Goal: Information Seeking & Learning: Find specific page/section

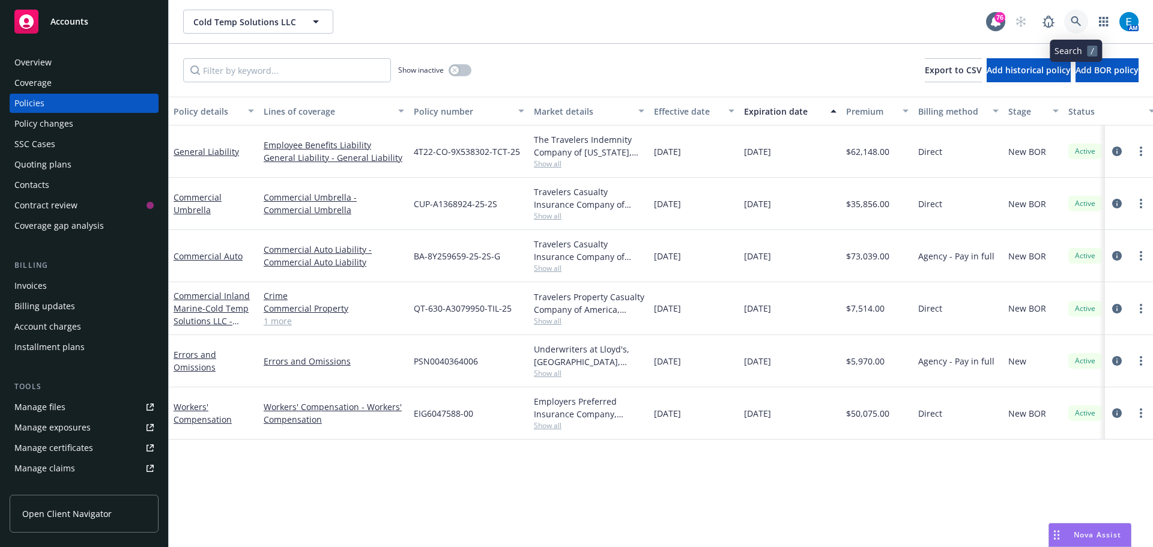
click at [1072, 14] on link at bounding box center [1076, 22] width 24 height 24
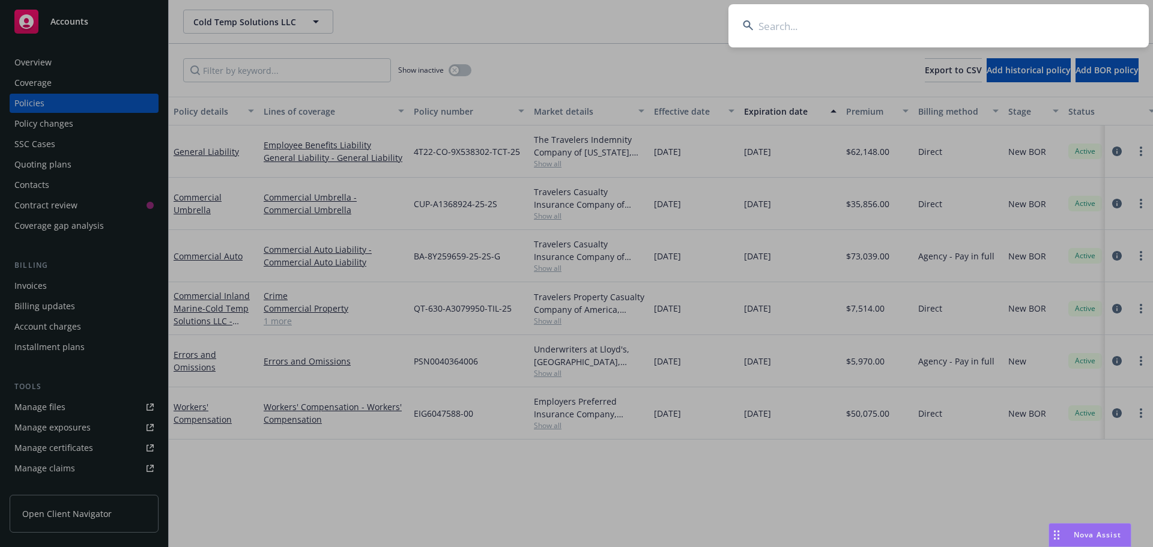
click at [1019, 16] on input at bounding box center [938, 25] width 420 height 43
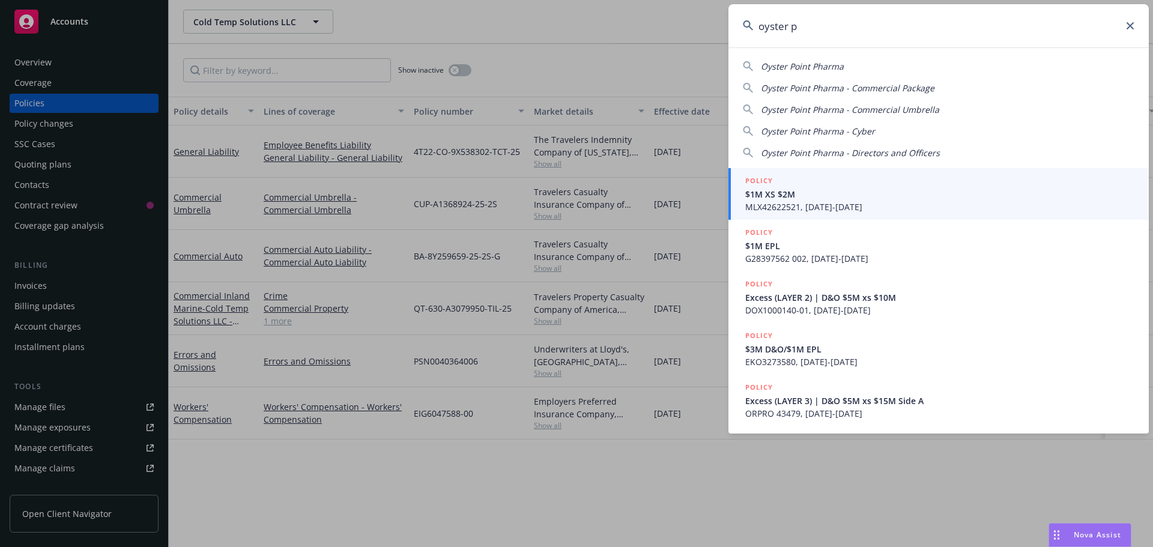
drag, startPoint x: 781, startPoint y: 65, endPoint x: 783, endPoint y: 74, distance: 9.2
click at [781, 65] on span "Oyster Point Pharma" at bounding box center [802, 66] width 83 height 11
type input "Oyster Point Pharma"
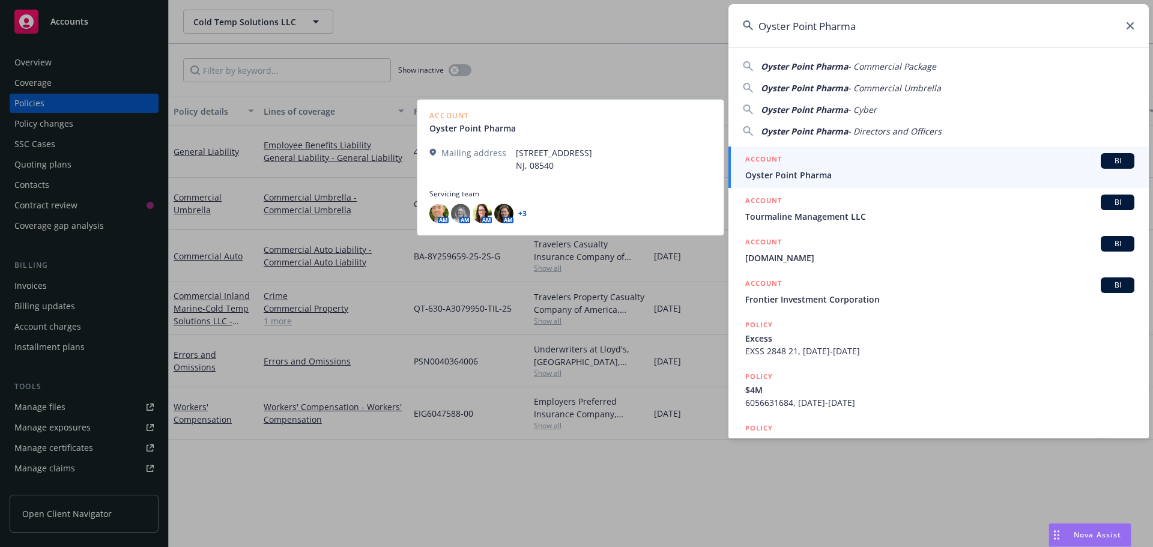
click at [794, 174] on span "Oyster Point Pharma" at bounding box center [939, 175] width 389 height 13
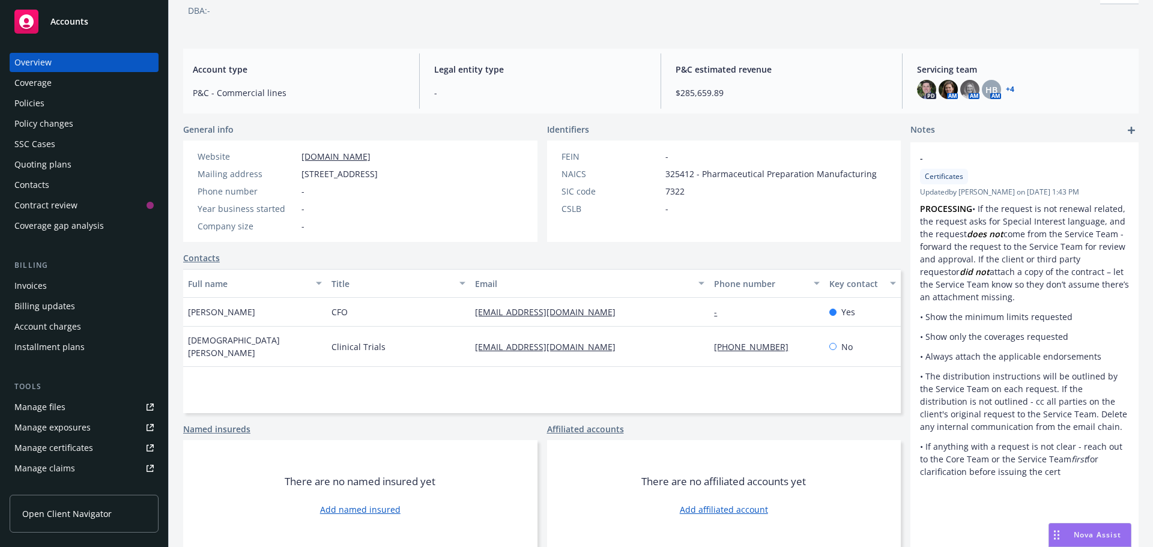
scroll to position [81, 0]
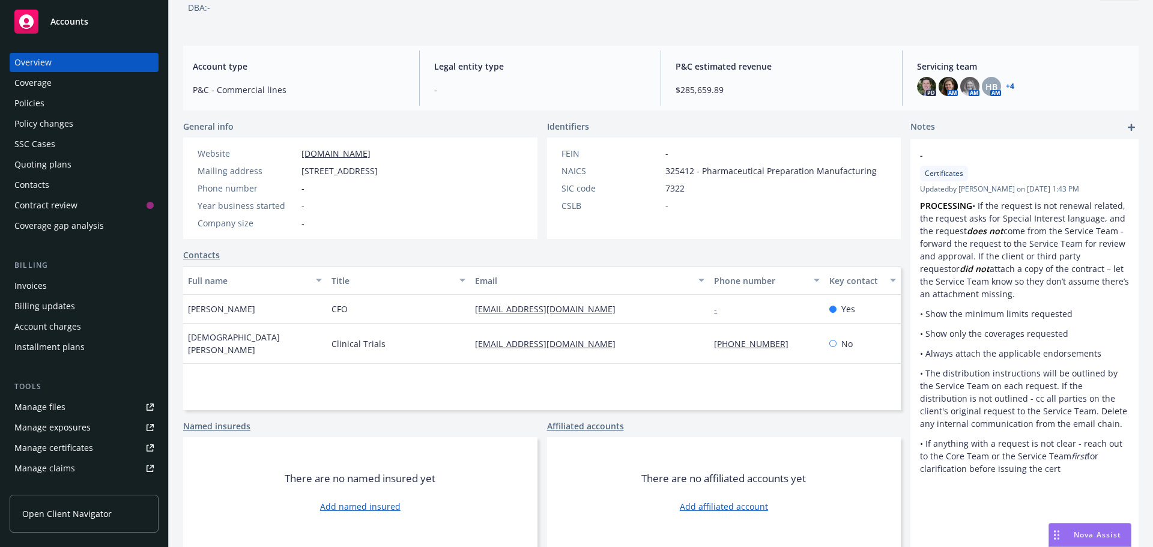
click at [35, 102] on div "Policies" at bounding box center [29, 103] width 30 height 19
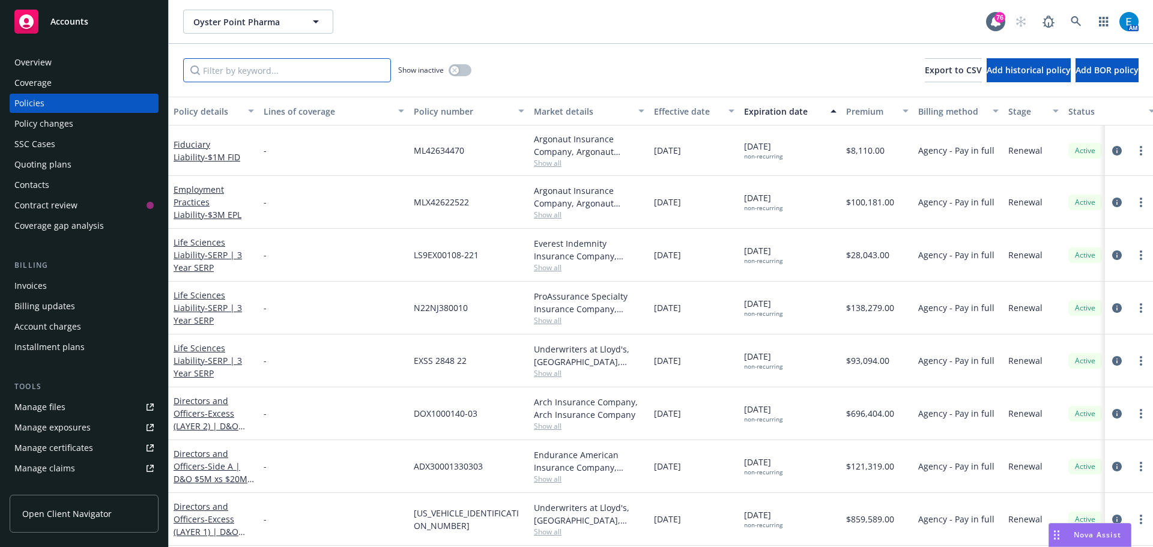
click at [312, 68] on input "Filter by keyword..." at bounding box center [287, 70] width 208 height 24
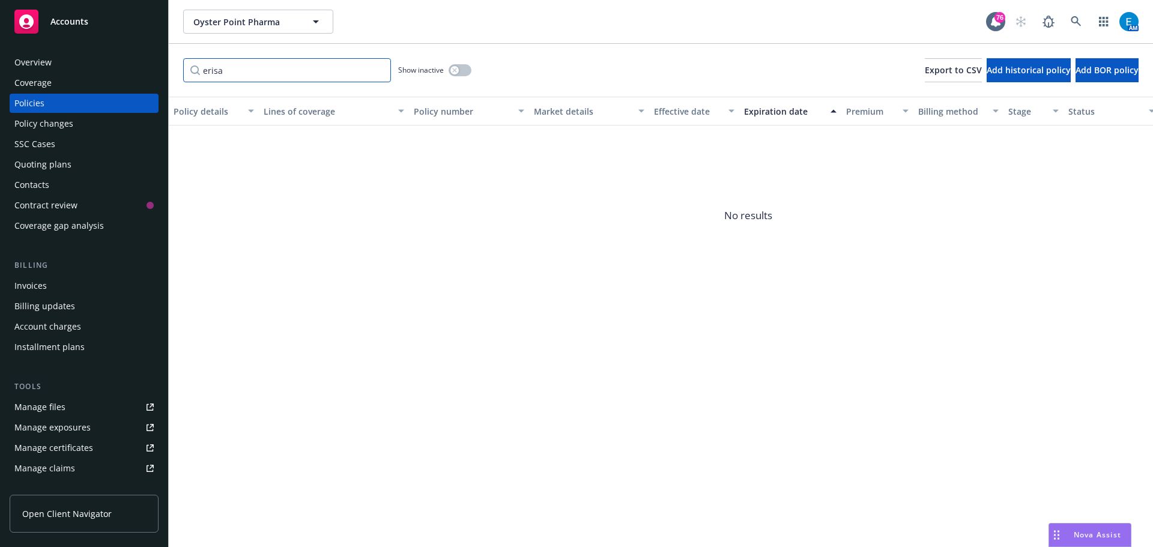
type input "erisa"
click at [464, 70] on button "button" at bounding box center [459, 70] width 23 height 12
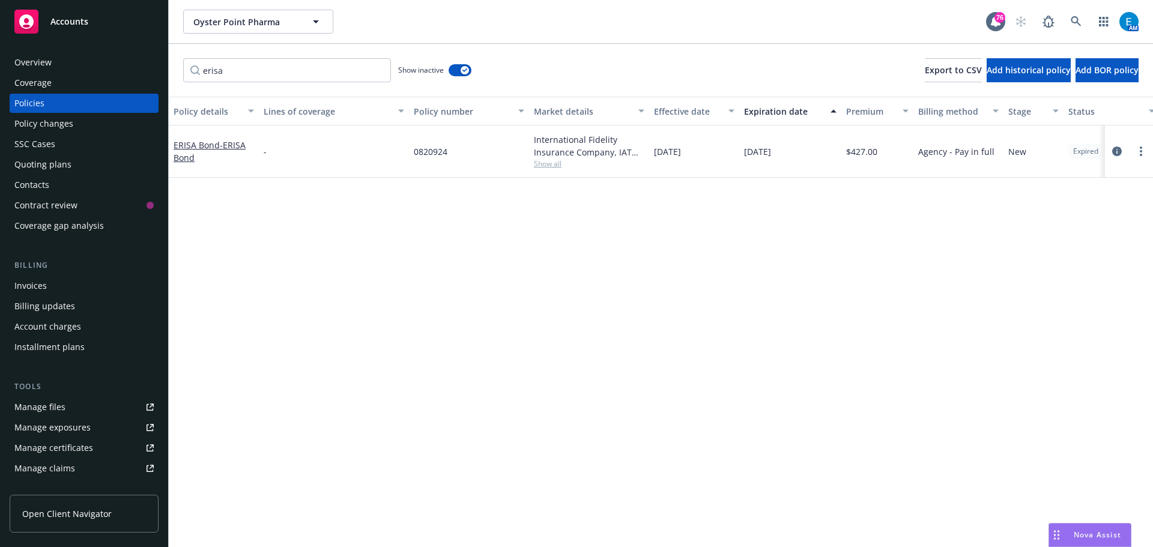
click at [41, 403] on div "Manage files" at bounding box center [39, 406] width 51 height 19
click at [457, 73] on button "button" at bounding box center [459, 70] width 23 height 12
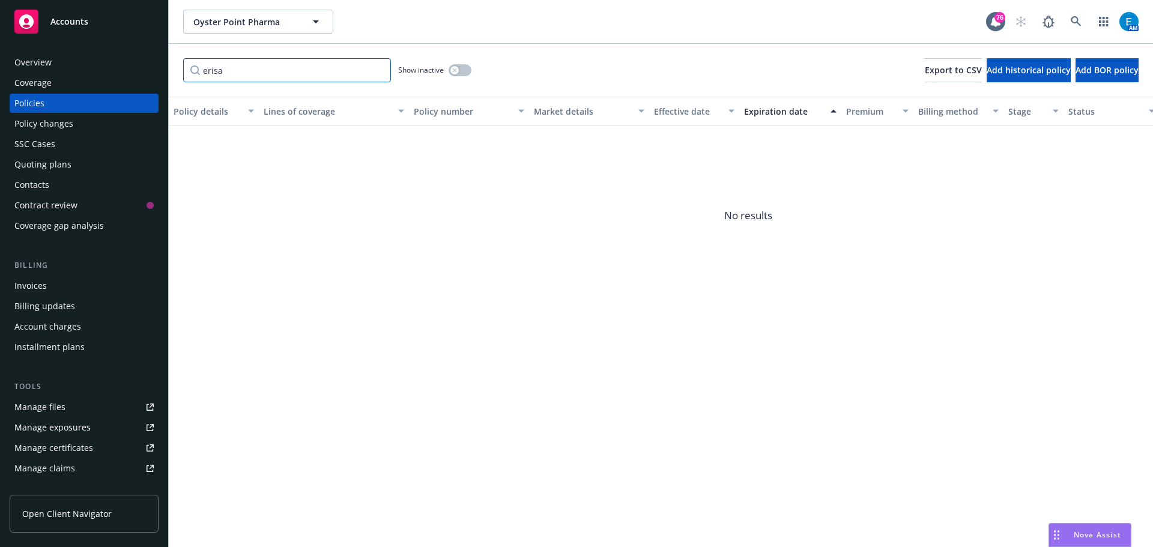
click at [258, 71] on input "erisa" at bounding box center [287, 70] width 208 height 24
click at [378, 69] on input "erisa" at bounding box center [287, 70] width 208 height 24
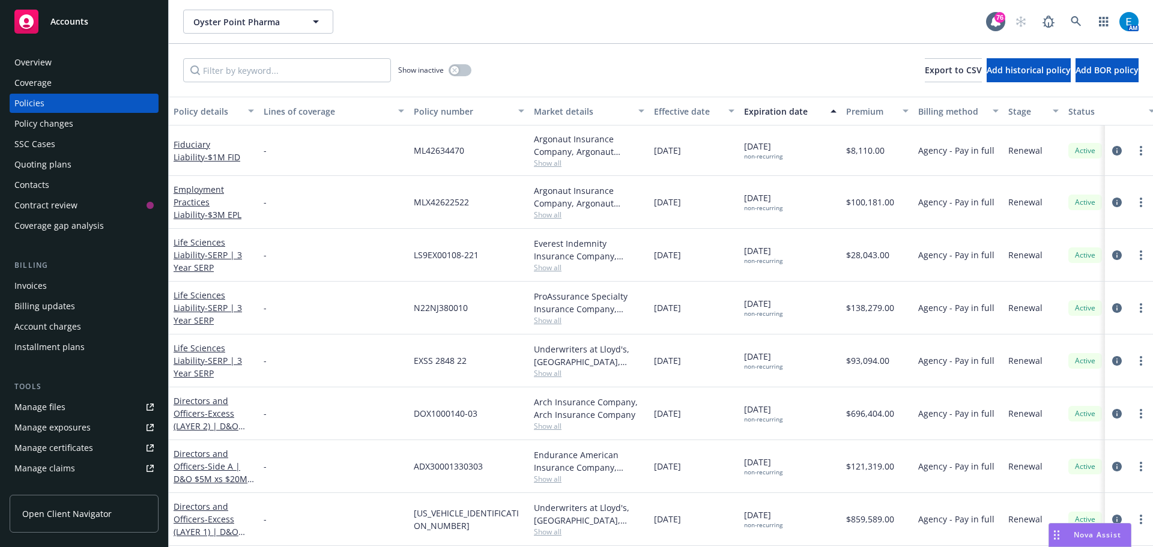
click at [38, 66] on div "Overview" at bounding box center [32, 62] width 37 height 19
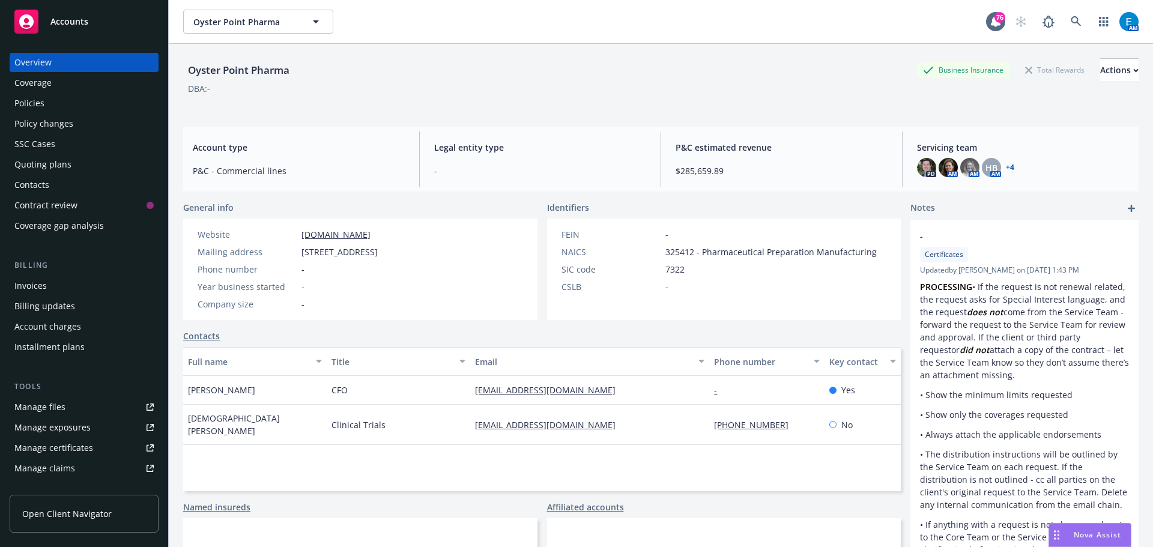
click at [35, 405] on div "Manage files" at bounding box center [39, 406] width 51 height 19
click at [30, 101] on div "Policies" at bounding box center [29, 103] width 30 height 19
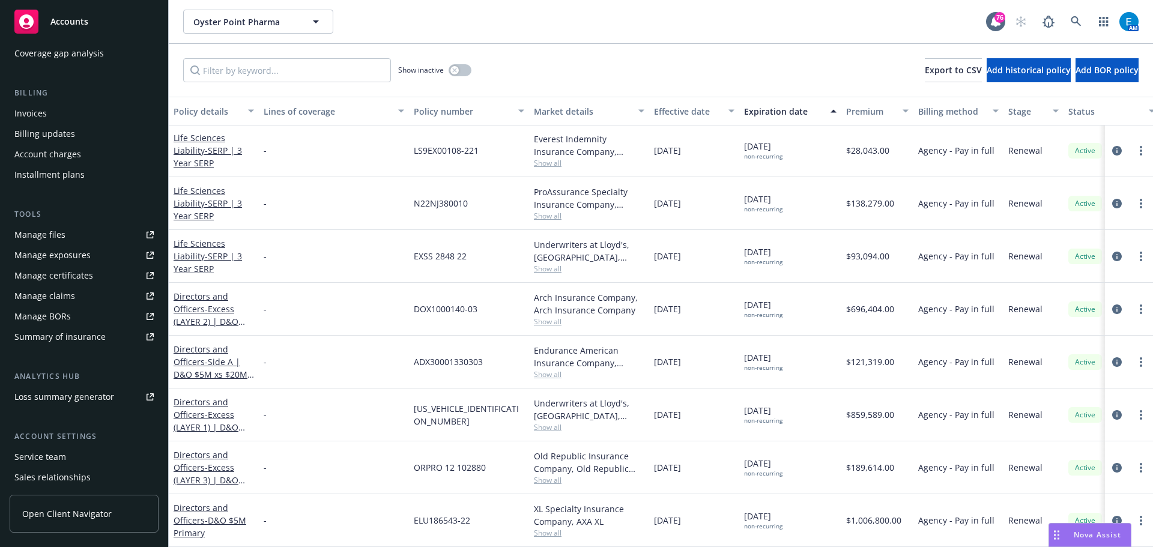
scroll to position [176, 0]
click at [43, 454] on div "Service team" at bounding box center [40, 453] width 52 height 19
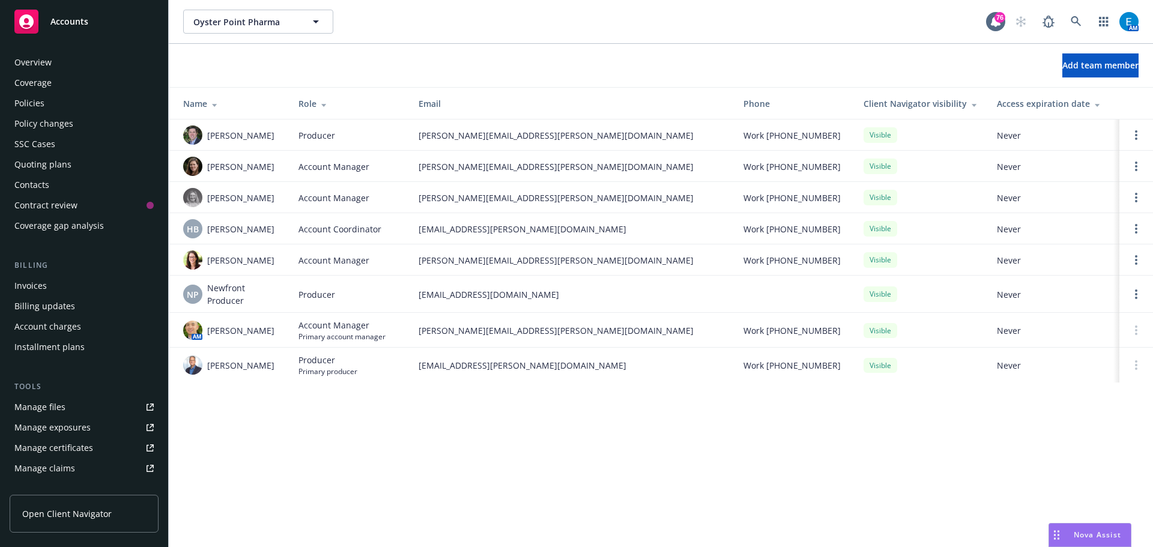
click at [30, 65] on div "Overview" at bounding box center [32, 62] width 37 height 19
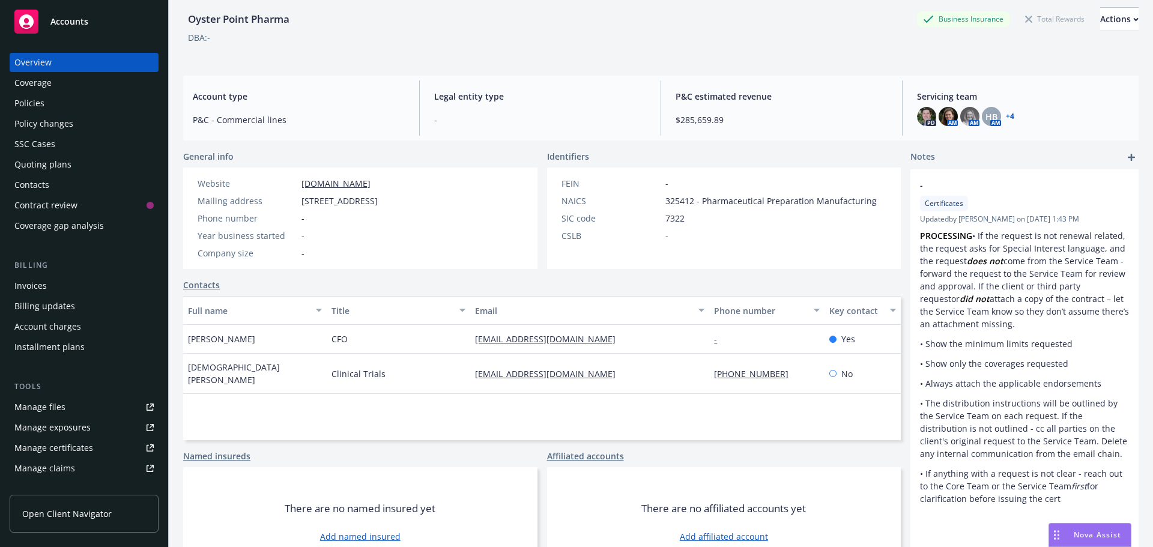
scroll to position [21, 0]
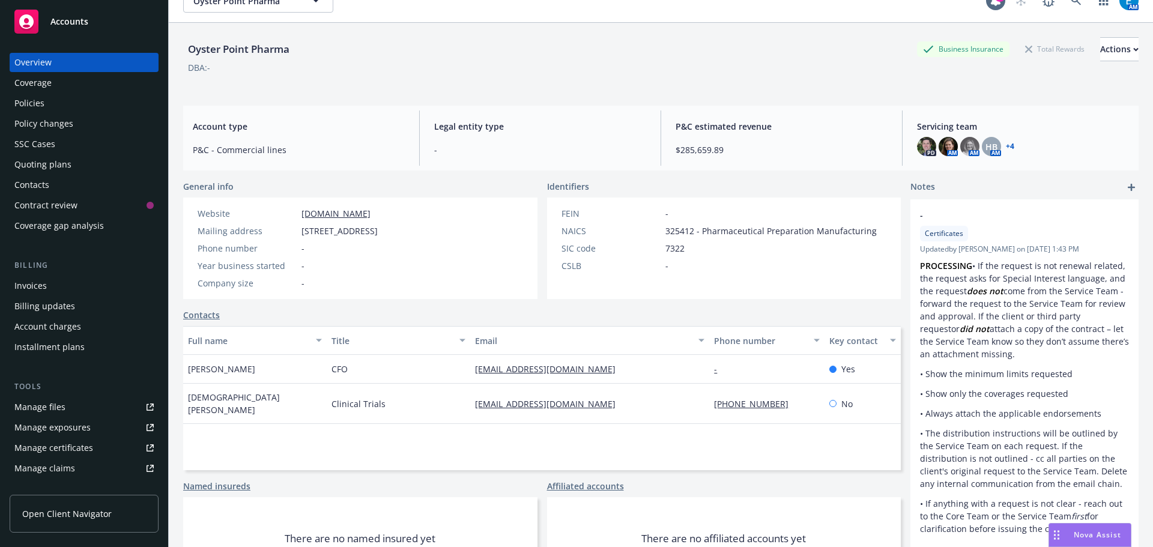
drag, startPoint x: 22, startPoint y: 98, endPoint x: 31, endPoint y: 99, distance: 8.4
click at [22, 98] on div "Policies" at bounding box center [29, 103] width 30 height 19
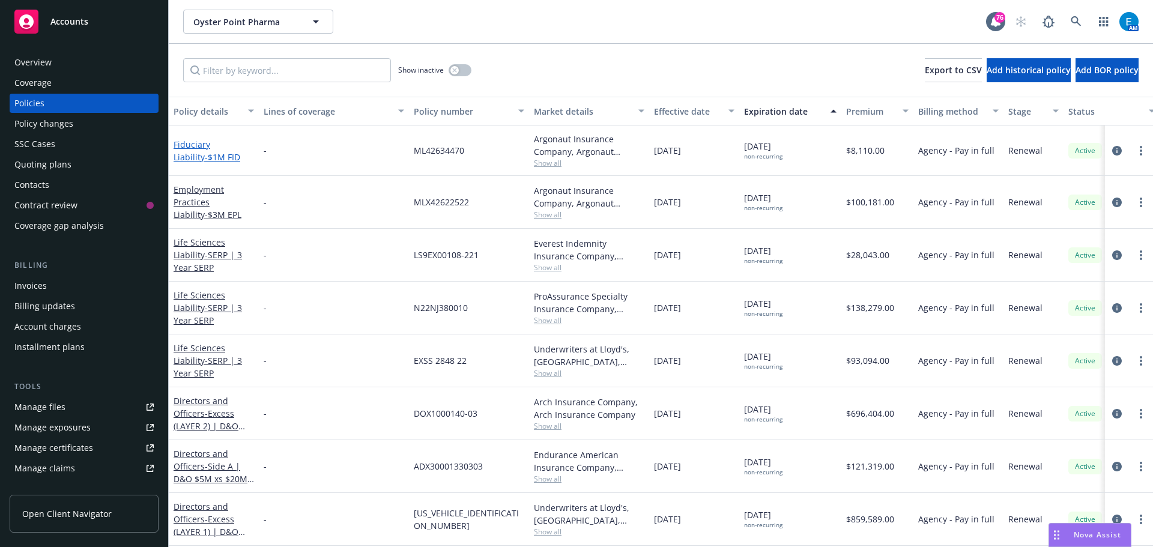
click at [205, 154] on span "- $1M FID" at bounding box center [222, 156] width 35 height 11
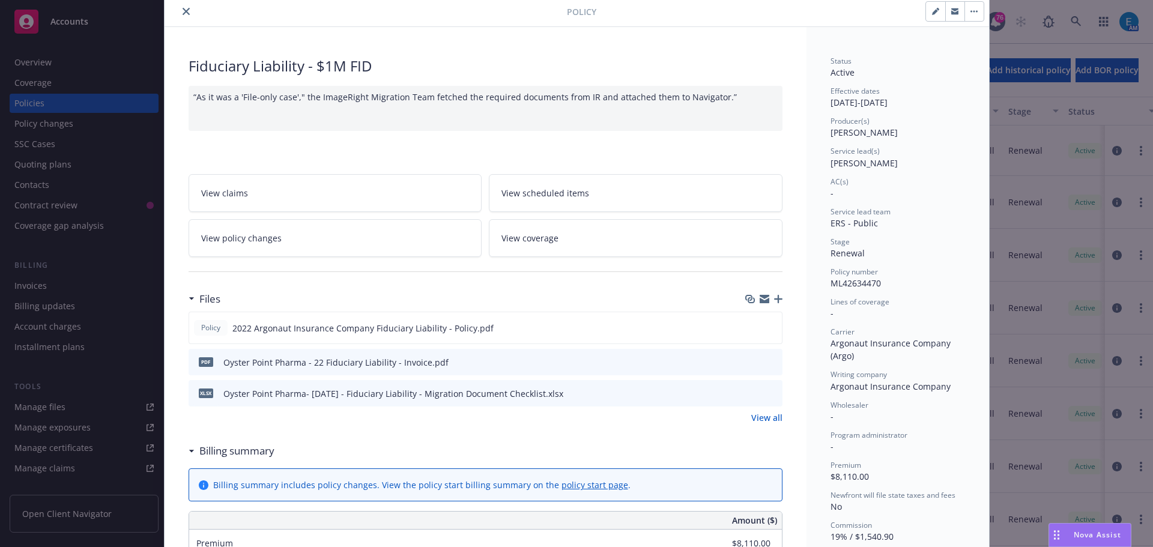
scroll to position [64, 0]
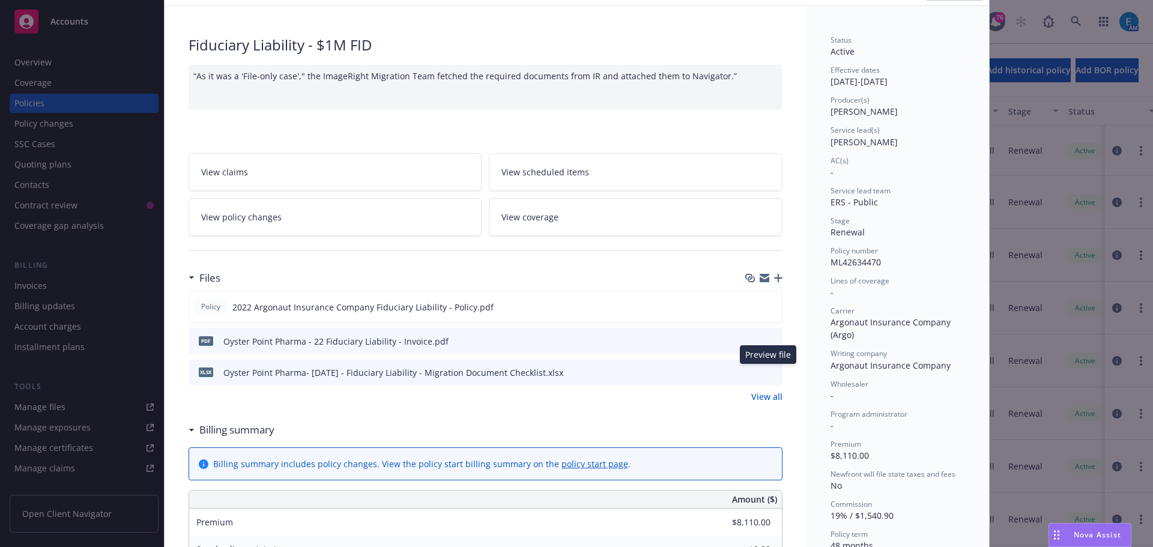
click at [765, 373] on icon "preview file" at bounding box center [770, 371] width 11 height 8
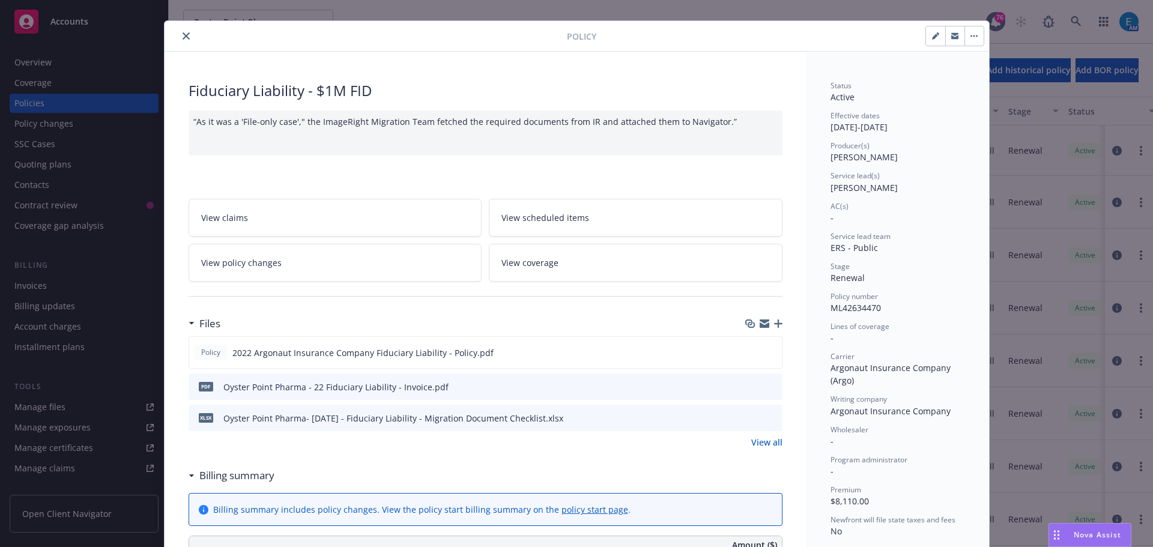
scroll to position [0, 0]
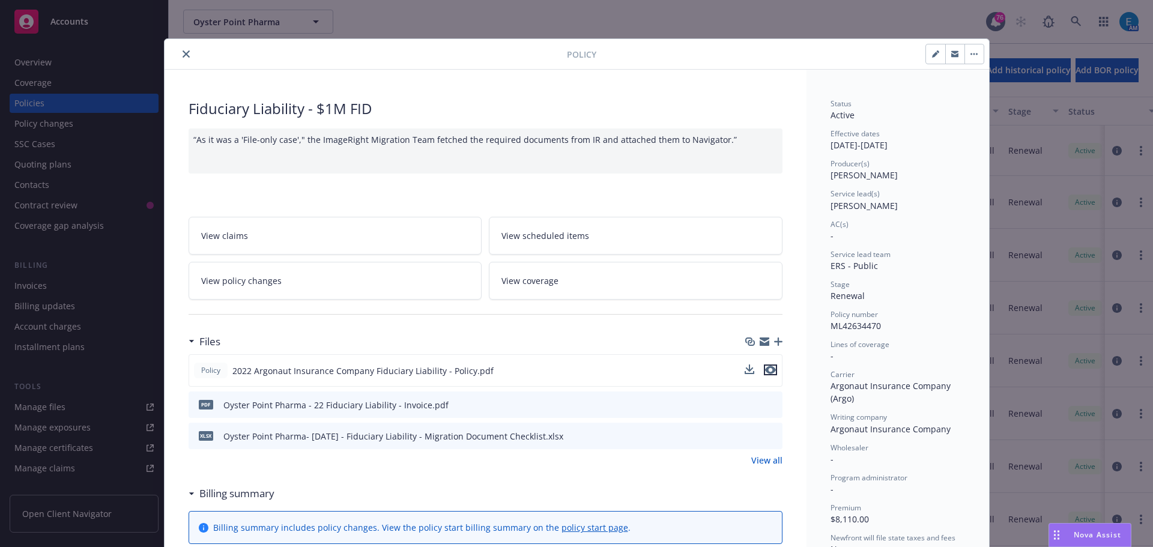
click at [768, 370] on icon "preview file" at bounding box center [770, 370] width 11 height 8
click at [183, 52] on icon "close" at bounding box center [186, 53] width 7 height 7
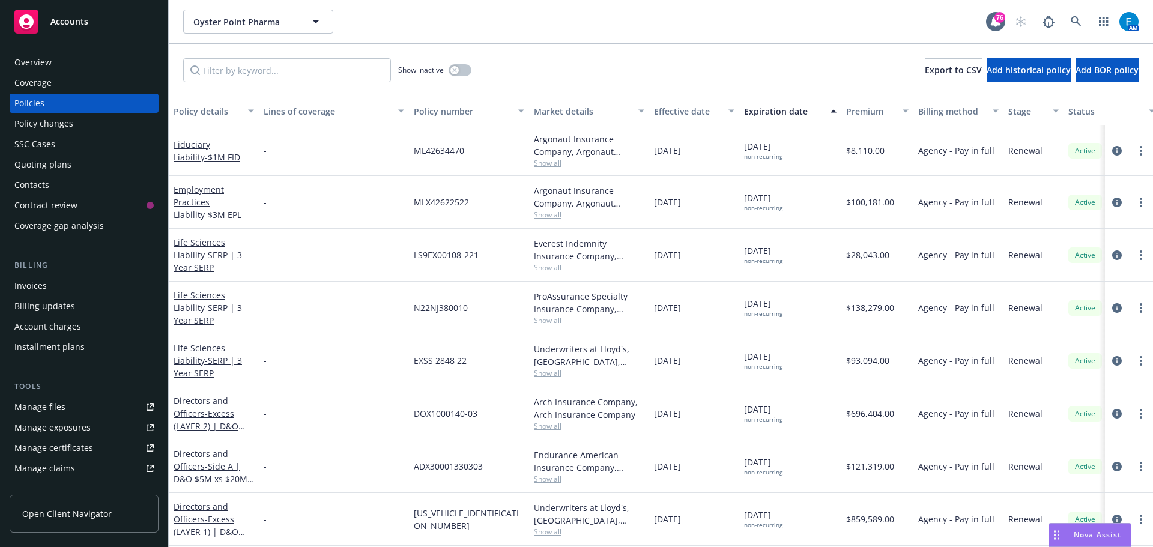
click at [56, 64] on div "Overview" at bounding box center [83, 62] width 139 height 19
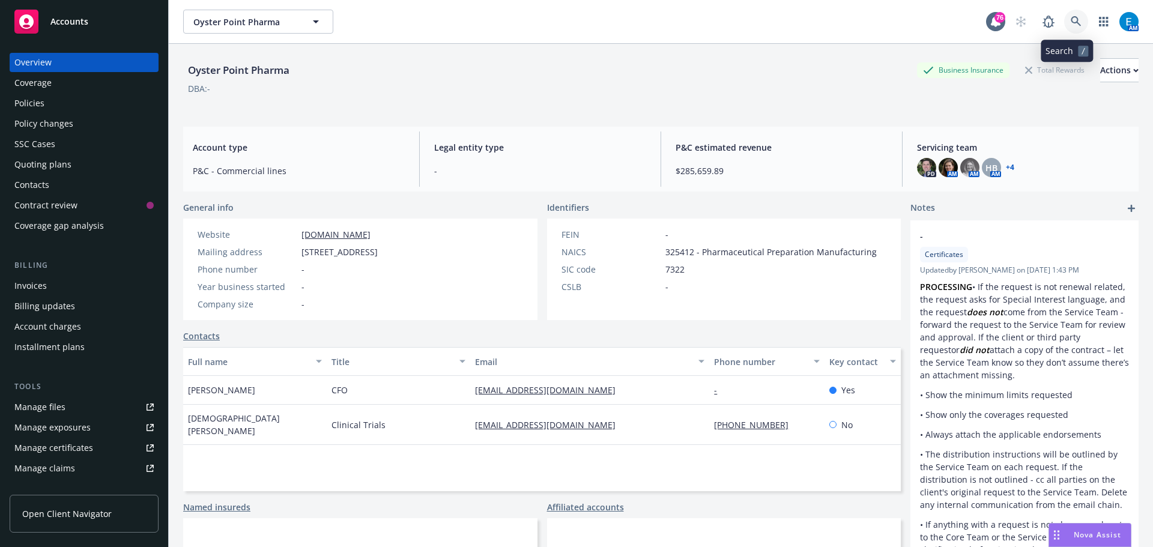
click at [1070, 19] on icon at bounding box center [1075, 21] width 11 height 11
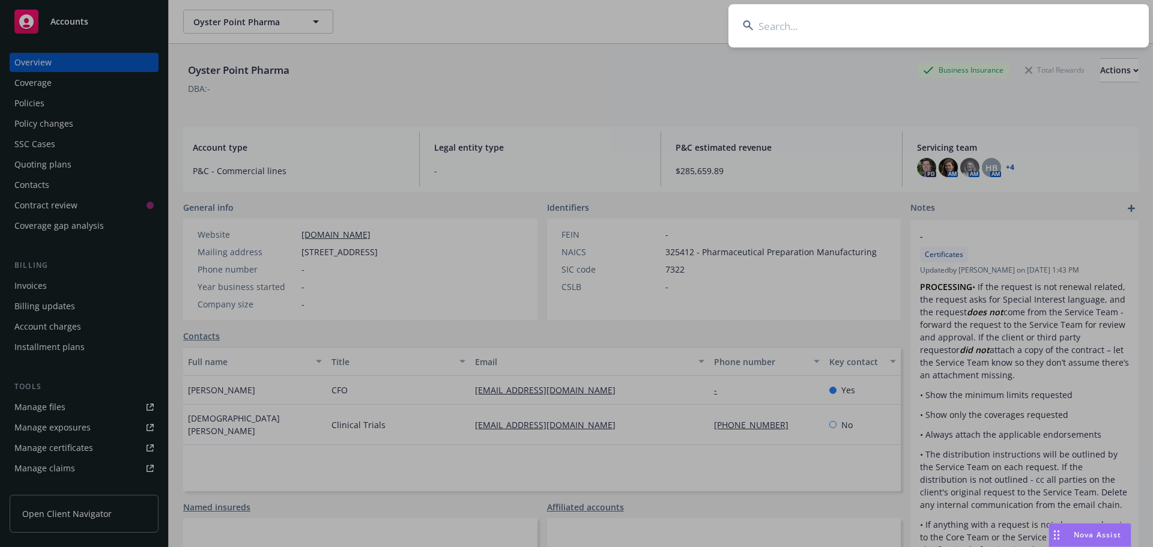
click at [1032, 26] on input at bounding box center [938, 25] width 420 height 43
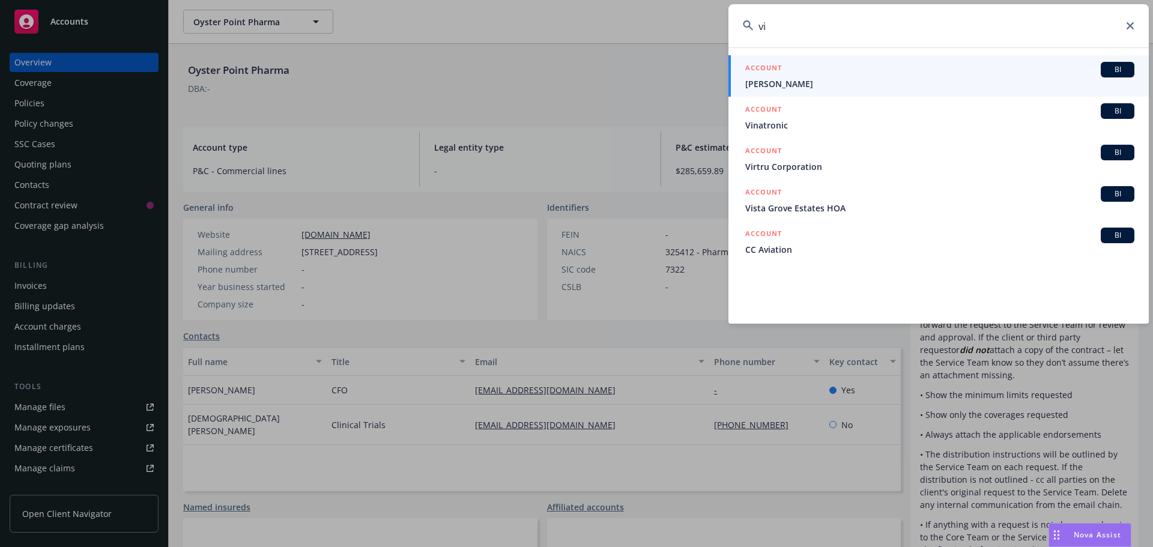
type input "v"
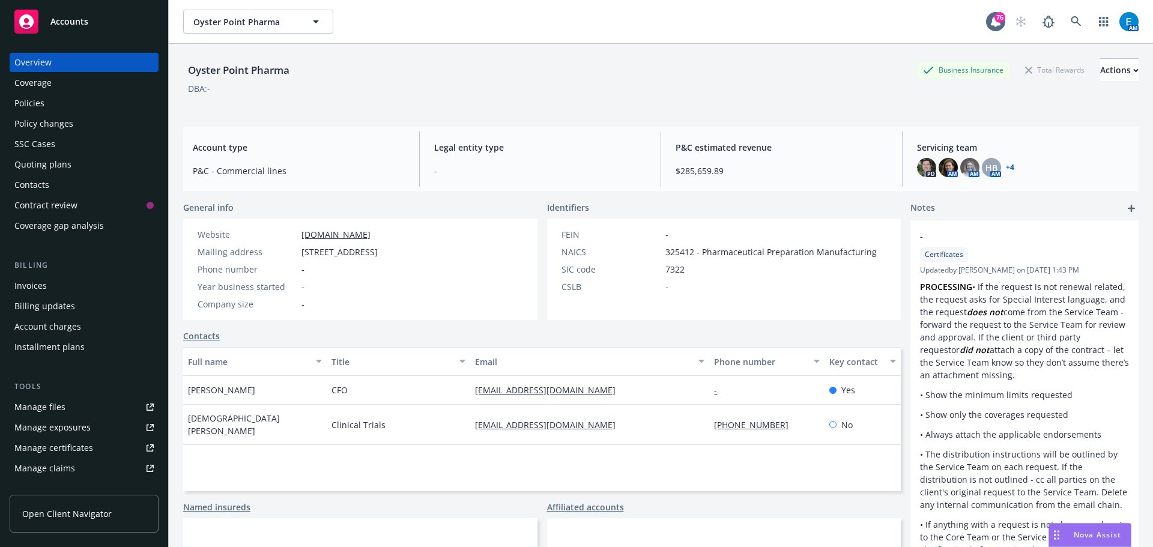
click at [34, 100] on div "Policies" at bounding box center [29, 103] width 30 height 19
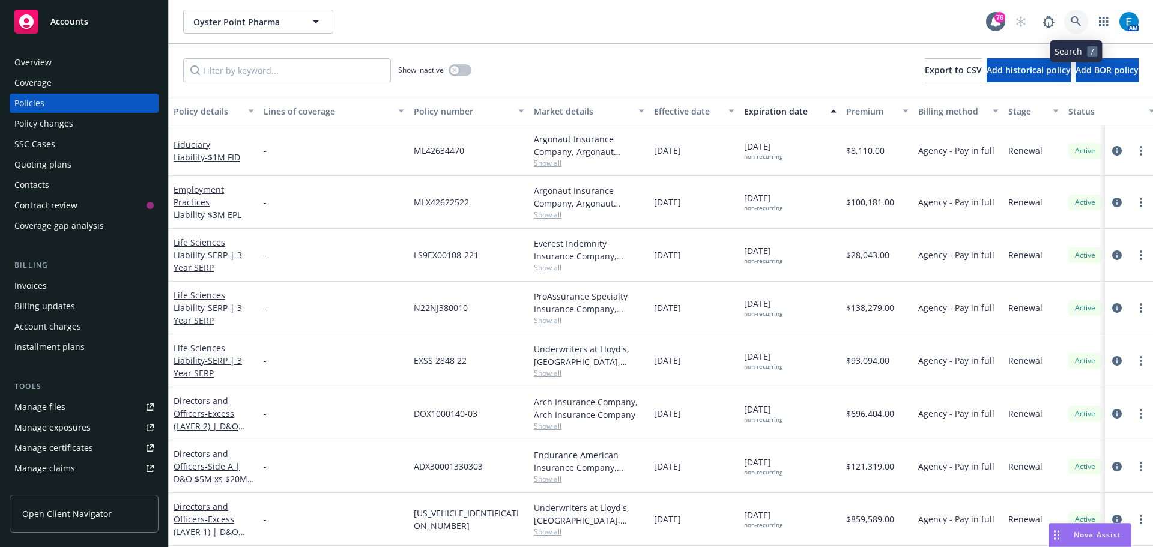
click at [1076, 19] on icon at bounding box center [1075, 21] width 11 height 11
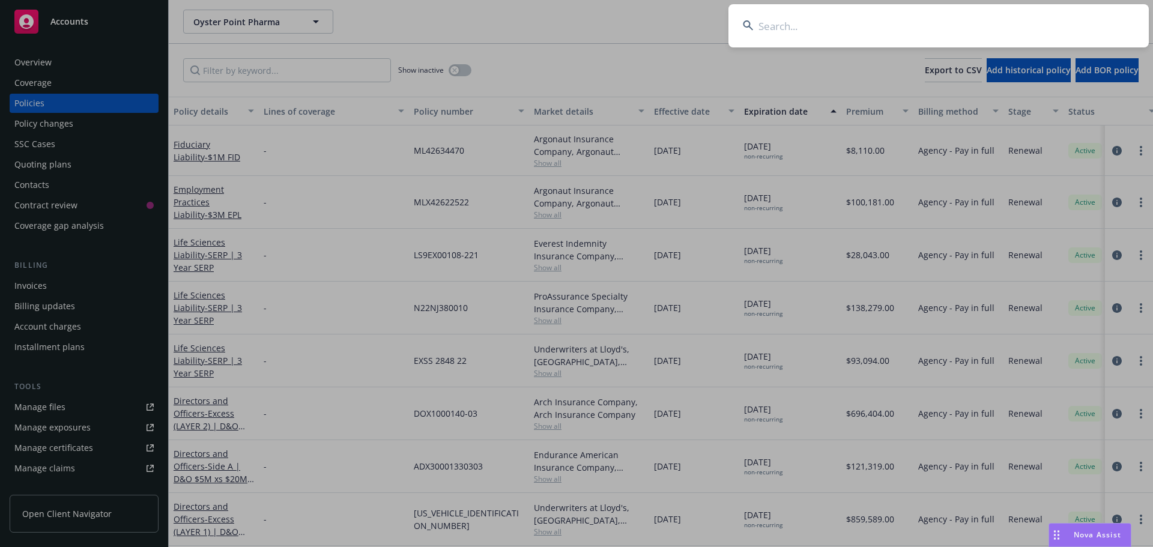
click at [1048, 22] on input at bounding box center [938, 25] width 420 height 43
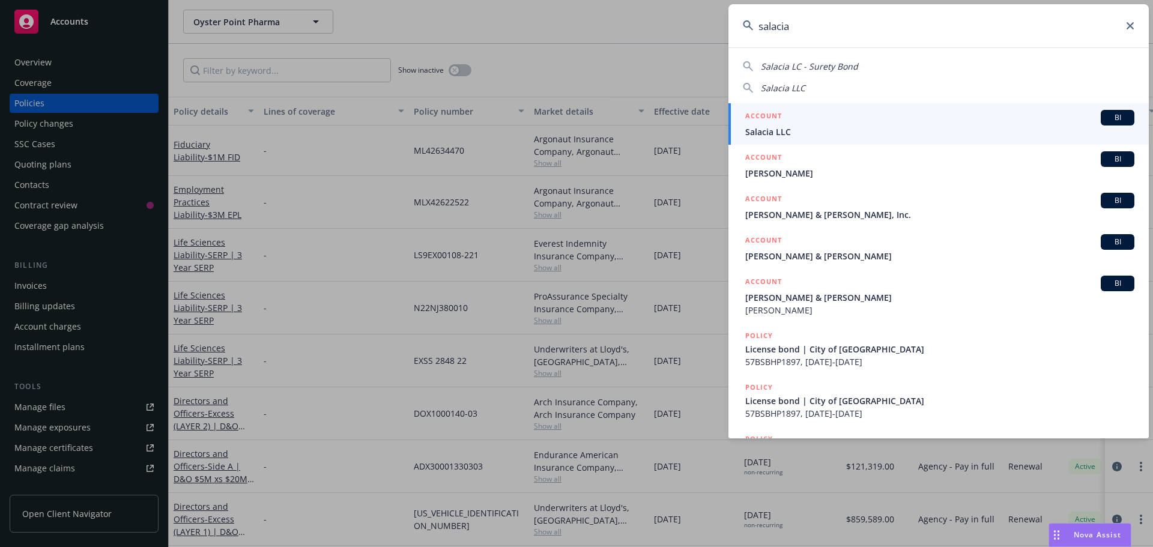
type input "salacia"
drag, startPoint x: 773, startPoint y: 128, endPoint x: 781, endPoint y: 127, distance: 8.5
click at [773, 128] on span "Salacia LLC" at bounding box center [939, 131] width 389 height 13
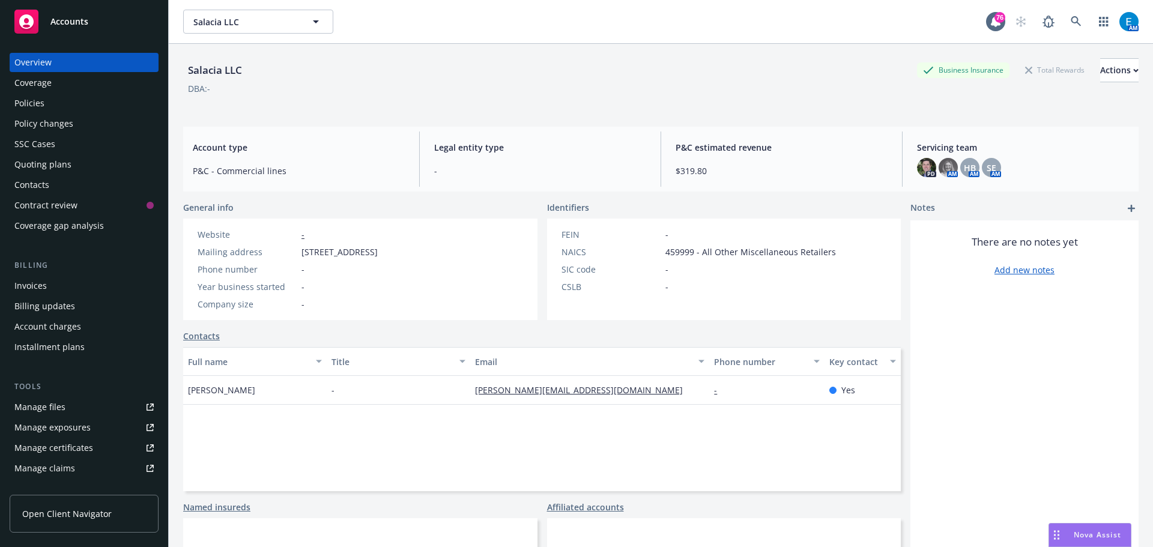
click at [34, 103] on div "Policies" at bounding box center [29, 103] width 30 height 19
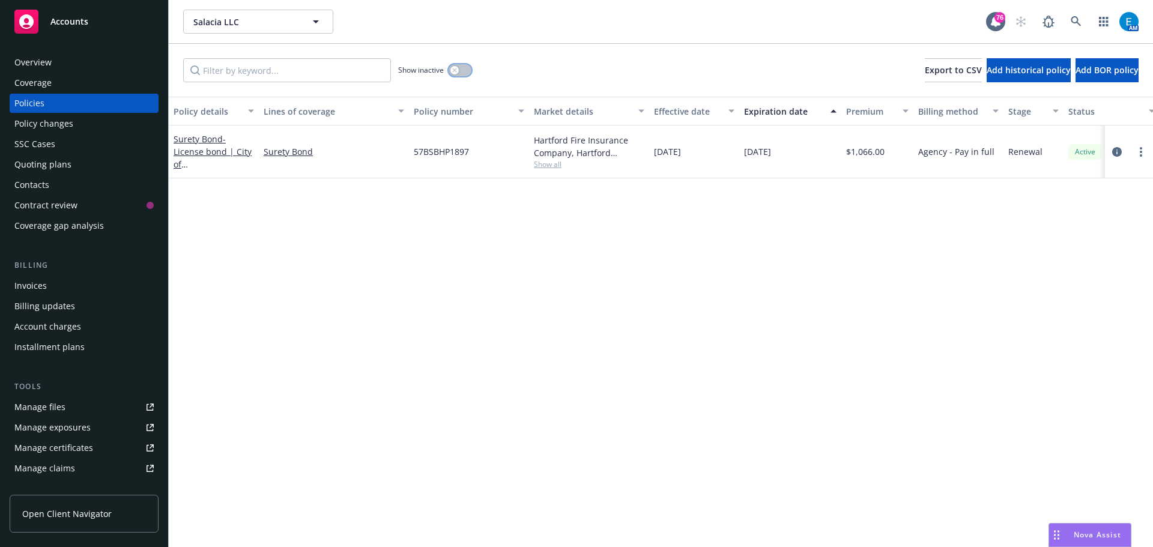
click at [461, 71] on button "button" at bounding box center [459, 70] width 23 height 12
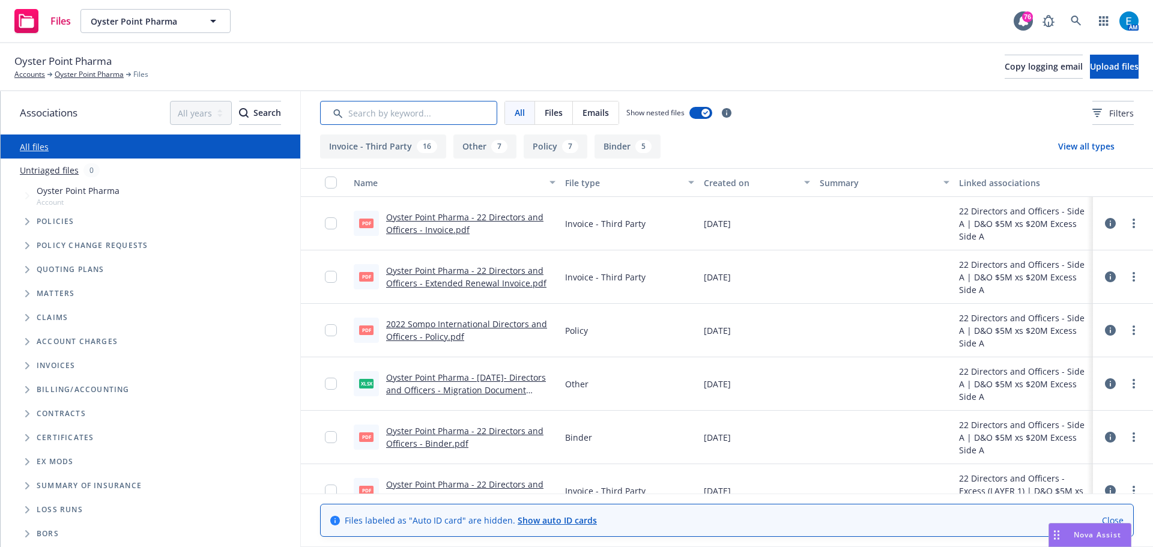
click at [390, 113] on input "Search by keyword..." at bounding box center [408, 113] width 177 height 24
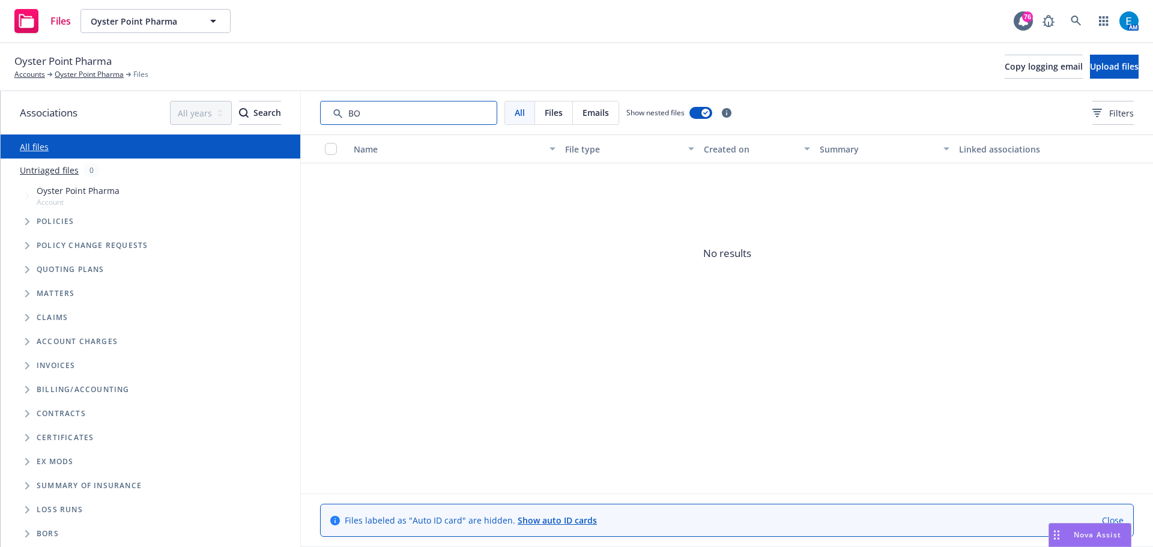
type input "B"
type input "b"
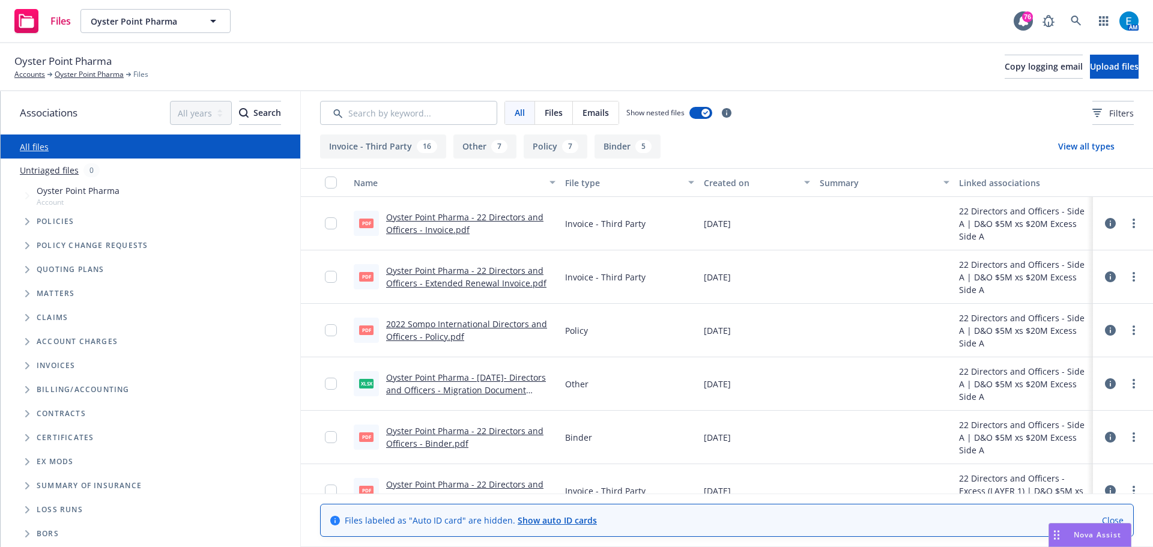
click at [594, 112] on span "Emails" at bounding box center [595, 112] width 26 height 13
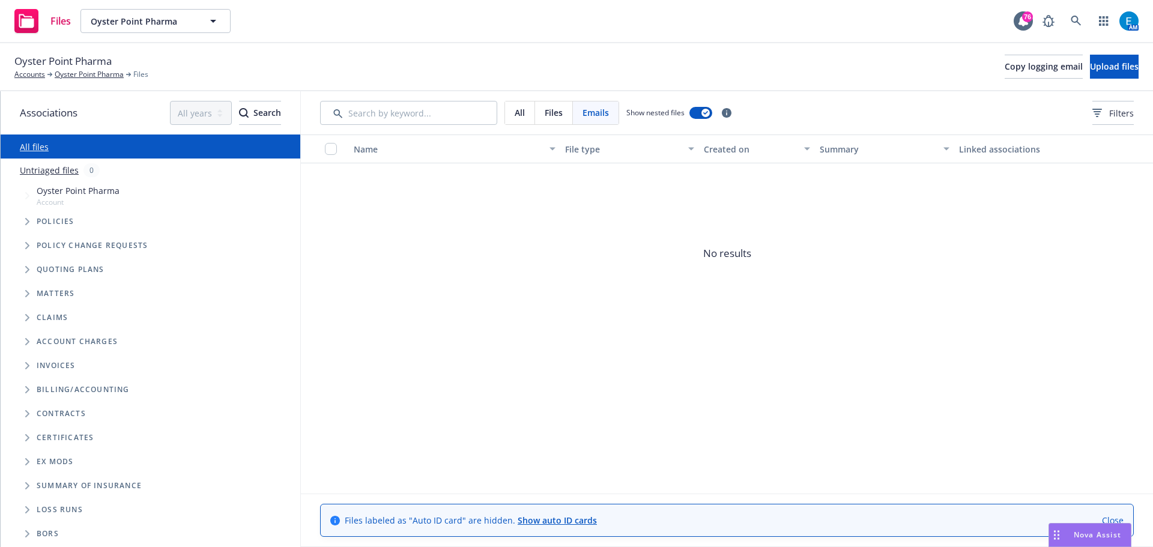
click at [521, 111] on span "All" at bounding box center [520, 112] width 10 height 13
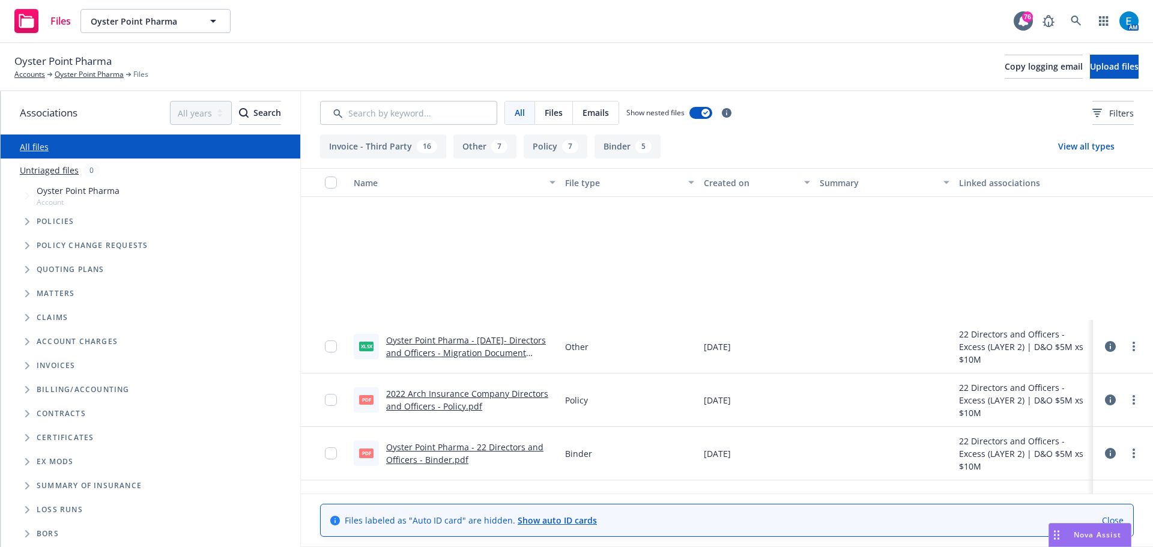
scroll to position [416, 0]
